Goal: Task Accomplishment & Management: Use online tool/utility

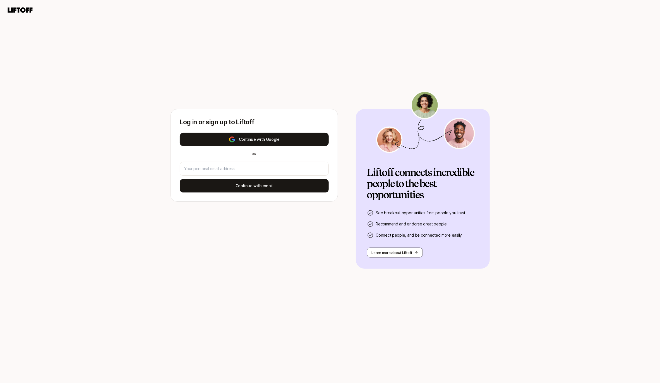
click at [221, 136] on button "Continue with Google" at bounding box center [254, 139] width 149 height 13
click at [247, 136] on button "Continue with Google" at bounding box center [254, 139] width 149 height 13
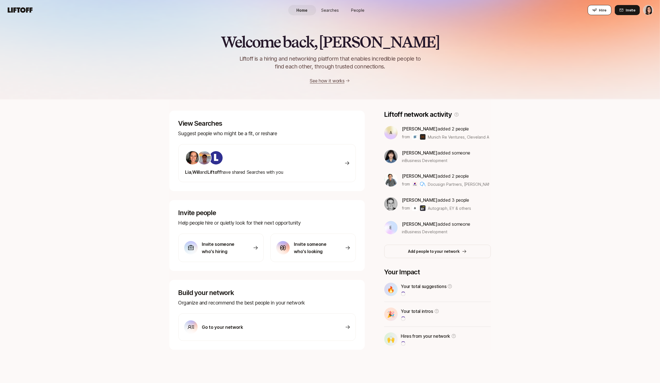
click at [595, 9] on icon at bounding box center [595, 10] width 4 height 4
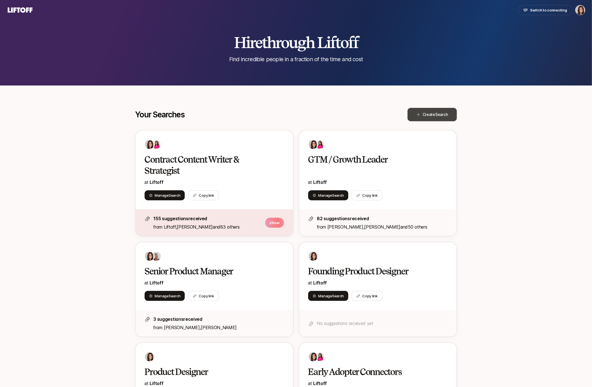
click at [429, 115] on span "Create Search" at bounding box center [435, 114] width 25 height 7
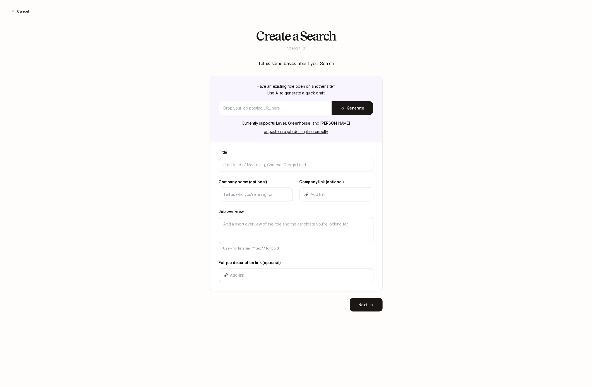
type input "F"
type textarea "x"
type input "Fo"
type textarea "x"
type input "Fou"
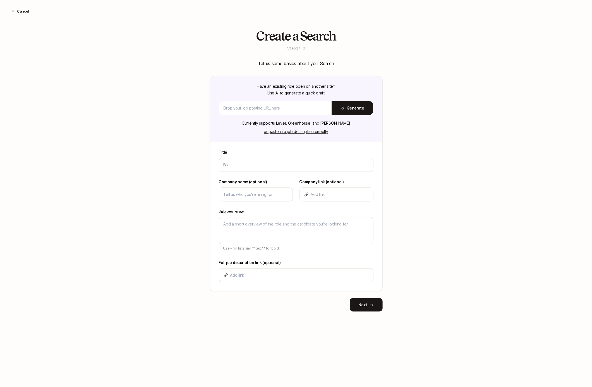
type textarea "x"
type input "Foun"
type textarea "x"
type input "Found"
type textarea "x"
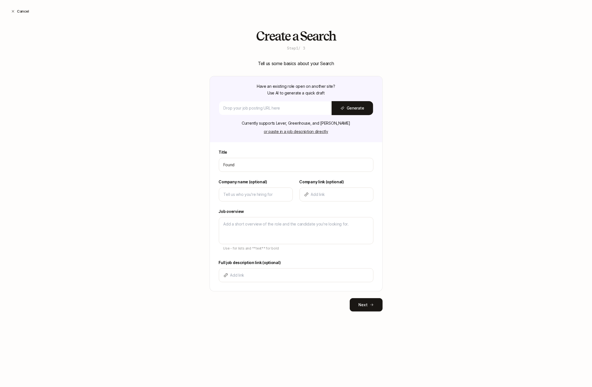
type input "Foundi"
type textarea "x"
type input "Foundin"
type textarea "x"
type input "Founding"
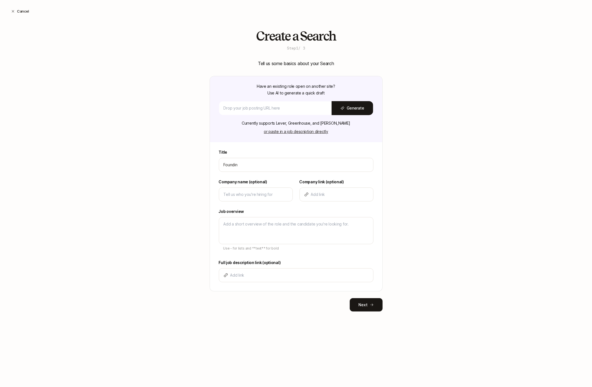
type textarea "x"
type input "Founding"
type textarea "x"
type input "Founding D"
type textarea "x"
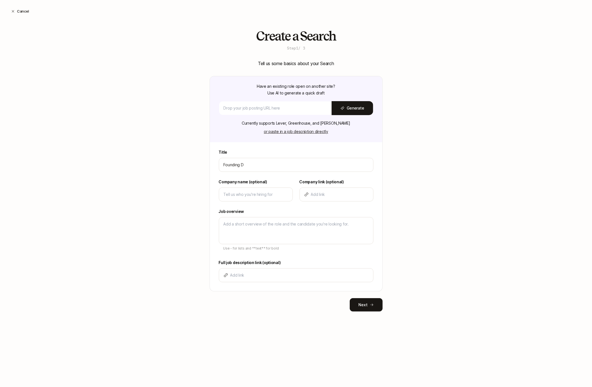
type input "Founding De"
type textarea "x"
type input "Founding Des"
type textarea "x"
type input "Founding Desi"
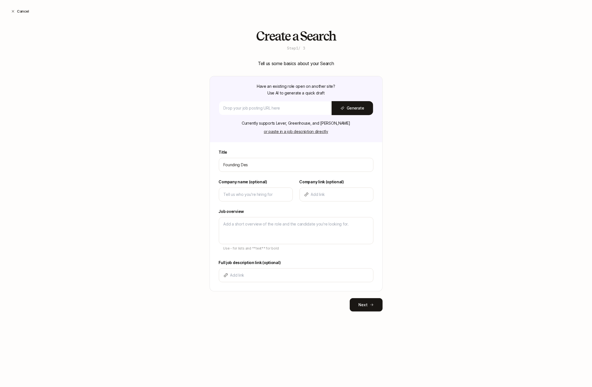
type textarea "x"
type input "Founding Desig"
type textarea "x"
type input "Founding Design"
type textarea "x"
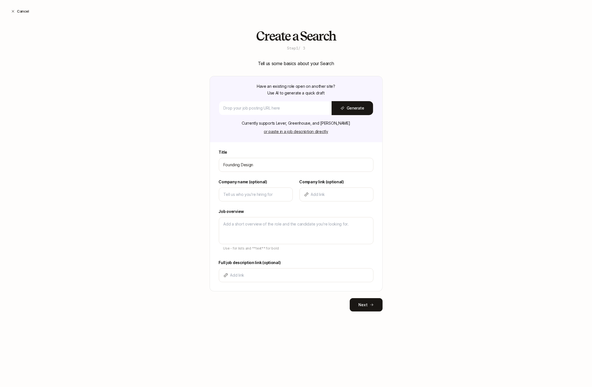
type input "Founding Designe"
type textarea "x"
type input "Founding Designer"
type textarea "x"
type input "Founding Designer"
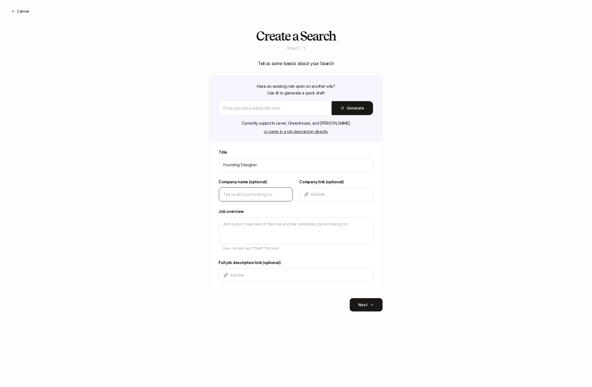
click at [276, 189] on div at bounding box center [256, 194] width 74 height 14
click at [276, 196] on input at bounding box center [256, 194] width 65 height 7
type input "L"
type textarea "x"
type input "Li"
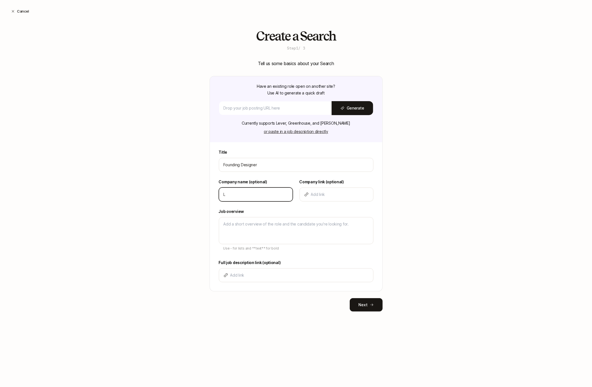
type textarea "x"
type input "Lif"
type textarea "x"
type input "Lift"
type textarea "x"
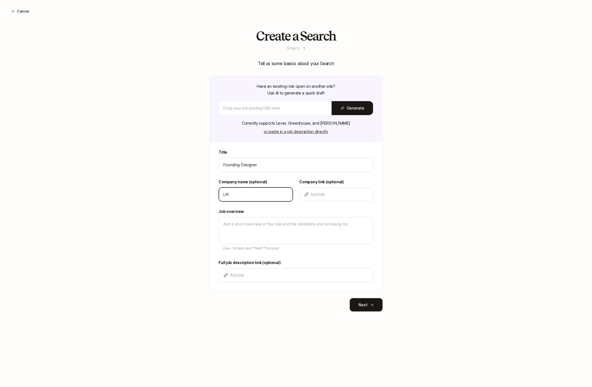
type input "Lifto"
type textarea "x"
type input "Liftof"
type textarea "x"
type input "Liftoff"
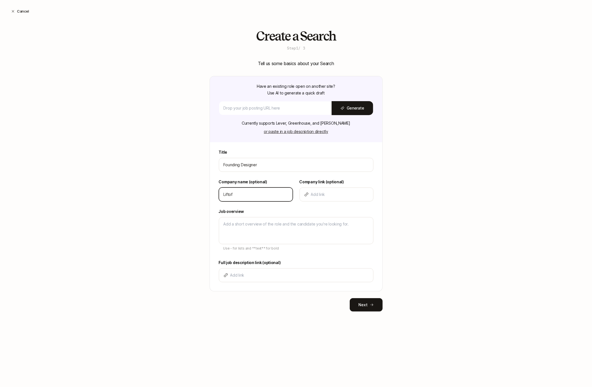
type textarea "x"
type input "Liftoff"
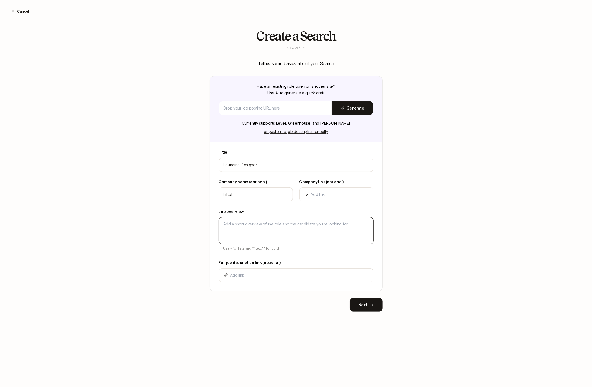
click at [248, 225] on textarea at bounding box center [296, 230] width 155 height 27
type textarea "D"
type textarea "x"
type textarea "De"
type textarea "x"
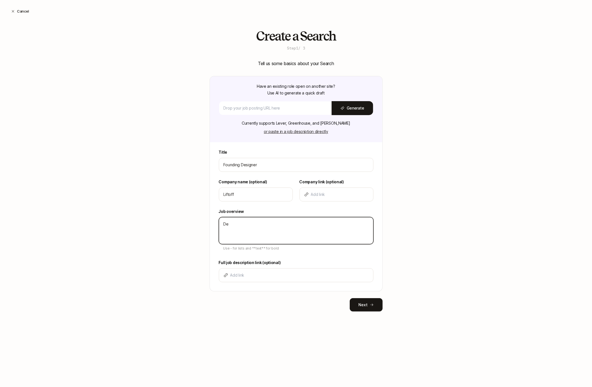
type textarea "Des"
type textarea "x"
type textarea "Desc"
type textarea "x"
type textarea "Descr"
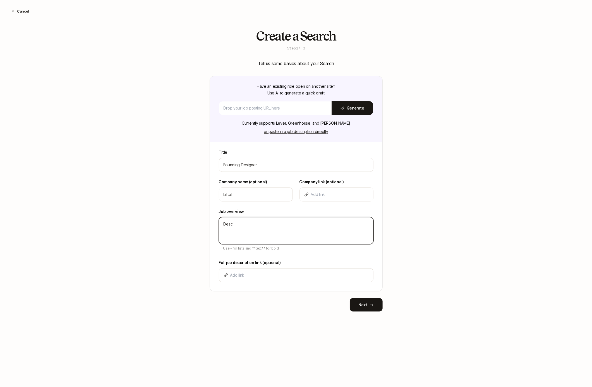
type textarea "x"
type textarea "Descri"
type textarea "x"
type textarea "Descrip"
type textarea "x"
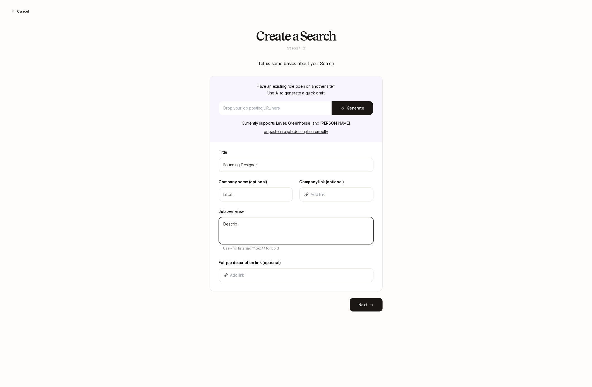
type textarea "Descript"
type textarea "x"
type textarea "Descripti"
type textarea "x"
type textarea "Descriptio"
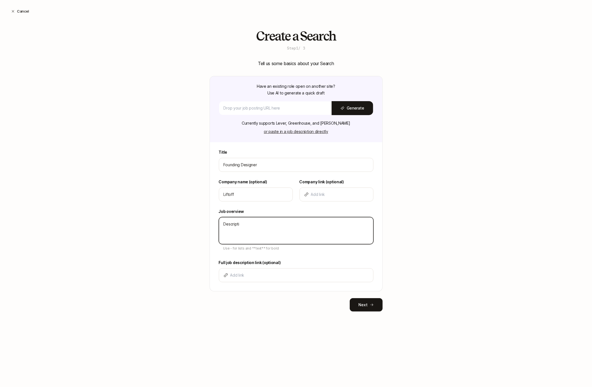
type textarea "x"
type textarea "Description"
type textarea "x"
type textarea "Description"
type textarea "x"
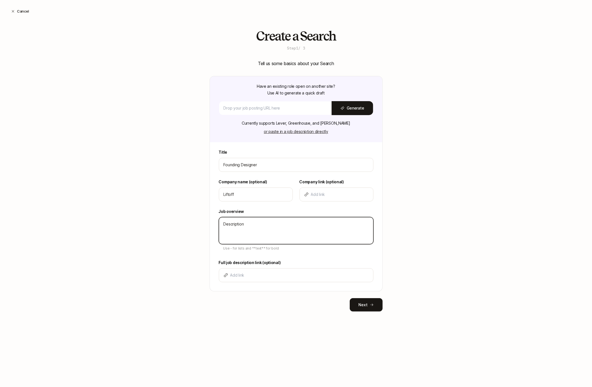
type textarea "Description -"
type textarea "x"
type textarea "Description -"
type textarea "x"
type textarea "Description - B"
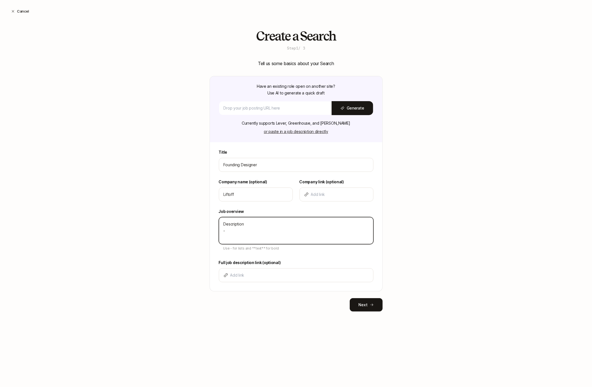
type textarea "x"
type textarea "Description - Bu"
type textarea "x"
type textarea "Description - Bul"
type textarea "x"
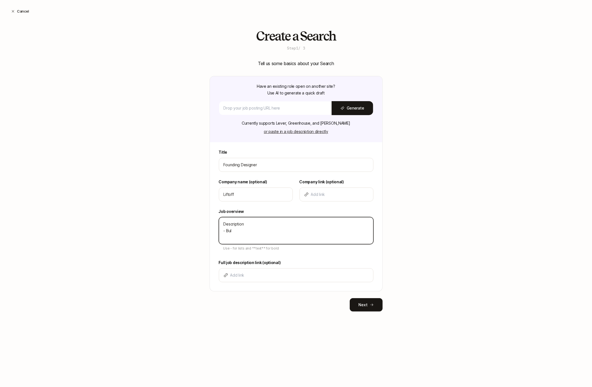
type textarea "Description - Bull"
type textarea "x"
type textarea "Description - Bulle"
type textarea "x"
type textarea "Description - Bullet"
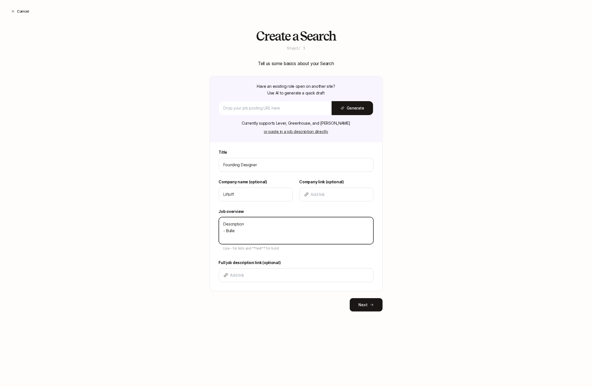
type textarea "x"
type textarea "Description - Bullet"
type textarea "x"
type textarea "Description - Bullet -"
type textarea "x"
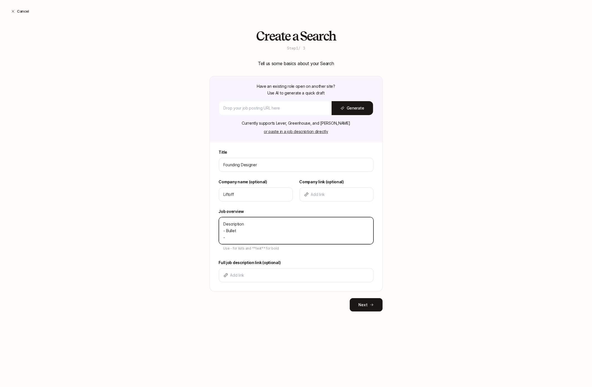
type textarea "Description - Bullet -"
type textarea "x"
type textarea "Description - Bullet - B"
type textarea "x"
type textarea "Description - Bullet - Bu"
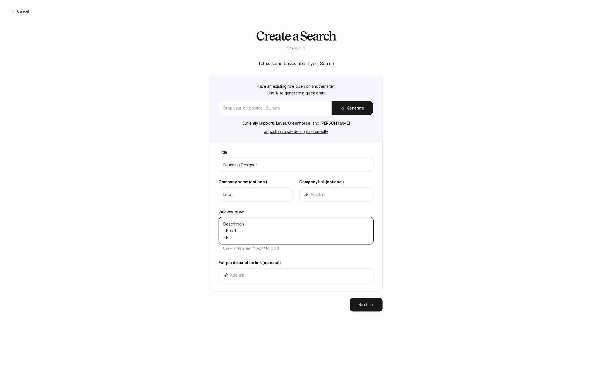
type textarea "x"
type textarea "Description - Bullet - Bul"
type textarea "x"
type textarea "Description - Bullet - Bull"
type textarea "x"
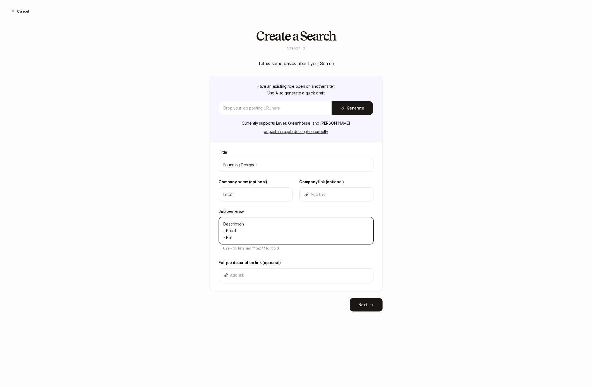
type textarea "Description - Bullet - Bulle"
type textarea "x"
type textarea "Description - Bullet - Bullet"
type textarea "x"
type textarea "Description - Bullet - Bullet"
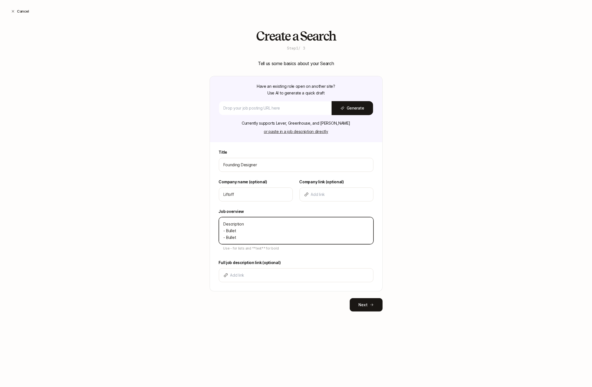
type textarea "x"
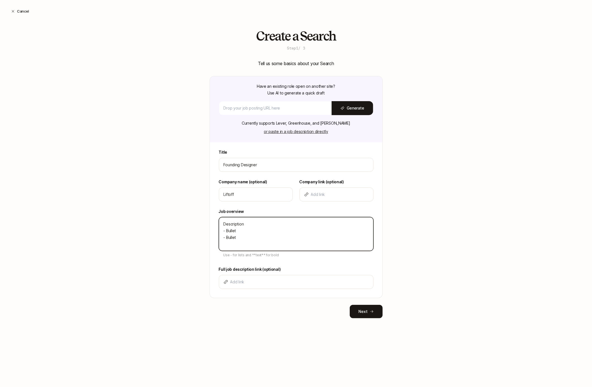
type textarea "Description - Bullet - Bullet -"
type textarea "x"
type textarea "Description - Bullet - Bullet -"
type textarea "x"
type textarea "Description - Bullet - Bullet - B"
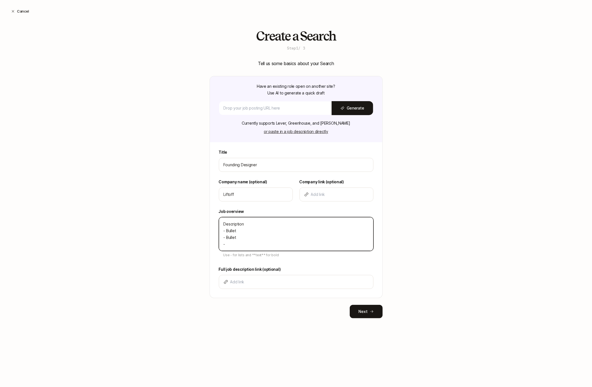
type textarea "x"
type textarea "Description - Bullet - Bullet - Bu"
type textarea "x"
type textarea "Description - Bullet - Bullet - Bul"
type textarea "x"
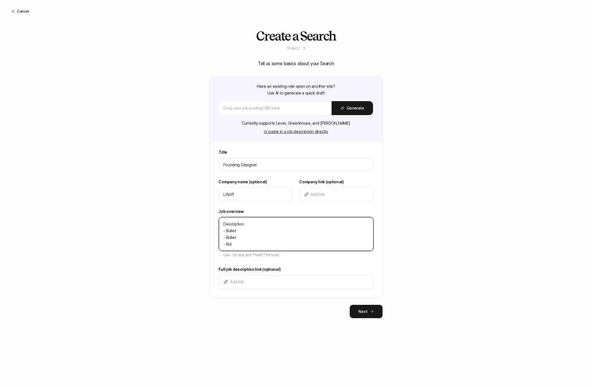
type textarea "Description - Bullet - Bullet - Bull"
type textarea "x"
type textarea "Description - Bullet - Bullet - Bulle"
type textarea "x"
type textarea "Description - Bullet - Bullet - Bullet"
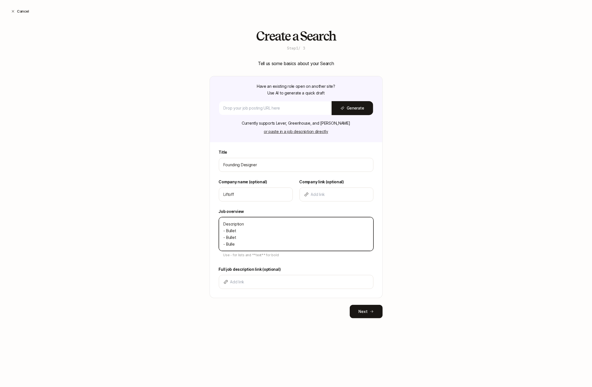
type textarea "x"
type textarea "Description - Bullet - Bullet - Bullet"
click at [194, 246] on div "Create a Search Step 1 / 3 Tell us some basics about your Search Have an existi…" at bounding box center [296, 182] width 592 height 307
click at [372, 307] on button "Next" at bounding box center [366, 311] width 33 height 13
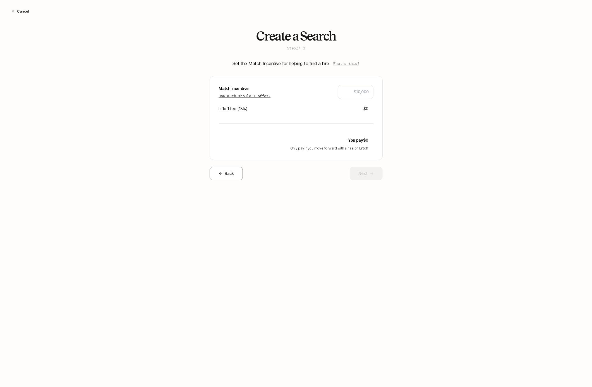
click at [257, 96] on p "How much should I offer?" at bounding box center [245, 96] width 52 height 6
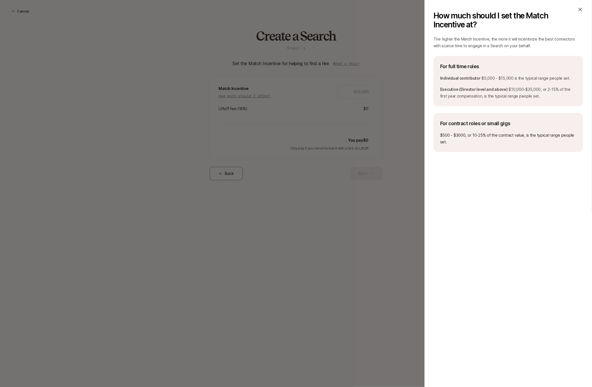
click at [579, 10] on icon at bounding box center [581, 10] width 6 height 6
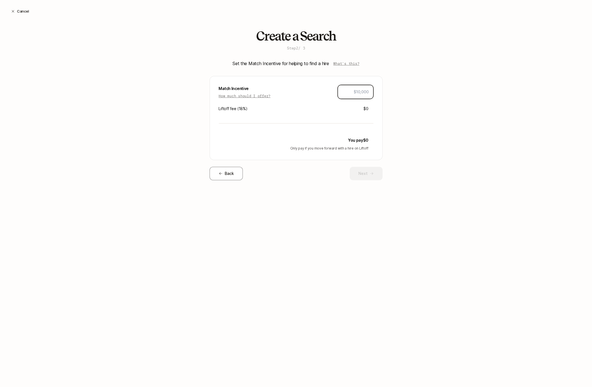
click at [368, 94] on input "text" at bounding box center [356, 92] width 26 height 7
type input "$10,000"
click at [385, 119] on div "Create a Search Step 2 / 3 Set the Match Incentive for helping to find a hire W…" at bounding box center [296, 113] width 592 height 169
click at [359, 174] on button "Next" at bounding box center [366, 173] width 33 height 13
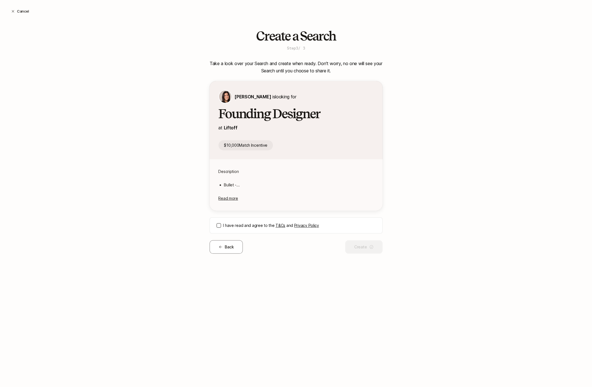
click at [223, 221] on div "I have read and agree to the T&Cs and Privacy Policy" at bounding box center [296, 225] width 173 height 16
click at [218, 226] on button "I have read and agree to the T&Cs and Privacy Policy" at bounding box center [219, 225] width 4 height 4
click at [364, 248] on button "Create" at bounding box center [363, 246] width 37 height 13
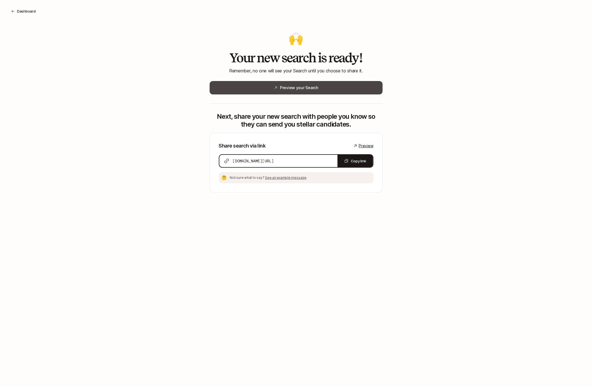
click at [305, 92] on button "Preview your Search" at bounding box center [296, 87] width 173 height 13
